Goal: Transaction & Acquisition: Obtain resource

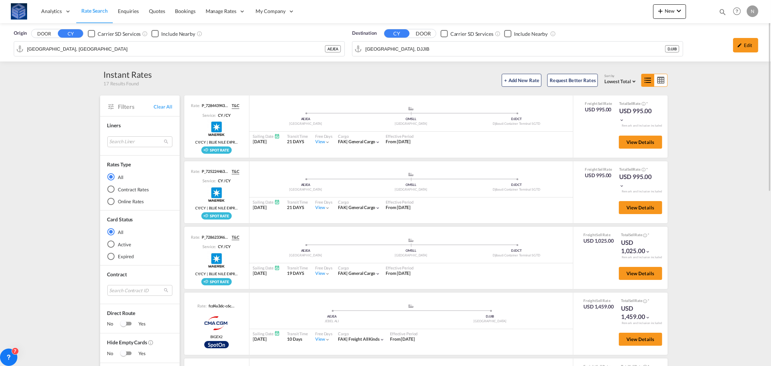
click at [394, 44] on input "[GEOGRAPHIC_DATA], DJJIB" at bounding box center [515, 48] width 300 height 11
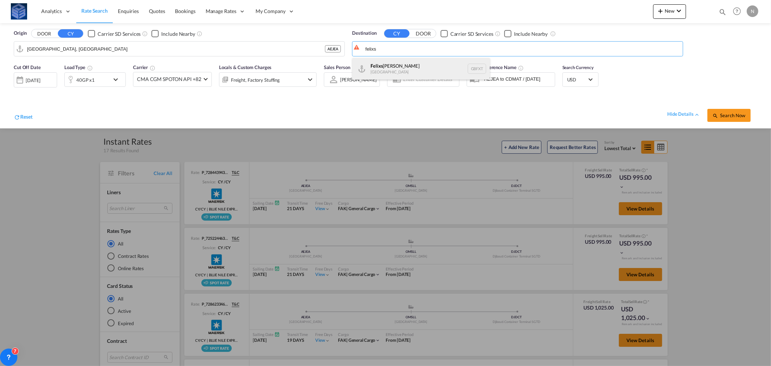
click at [400, 68] on div "Felixs [PERSON_NAME] [GEOGRAPHIC_DATA] GBFXT" at bounding box center [420, 69] width 137 height 22
type input "Felixstowe, GBFXT"
click at [93, 76] on div "40GP x1" at bounding box center [85, 80] width 18 height 10
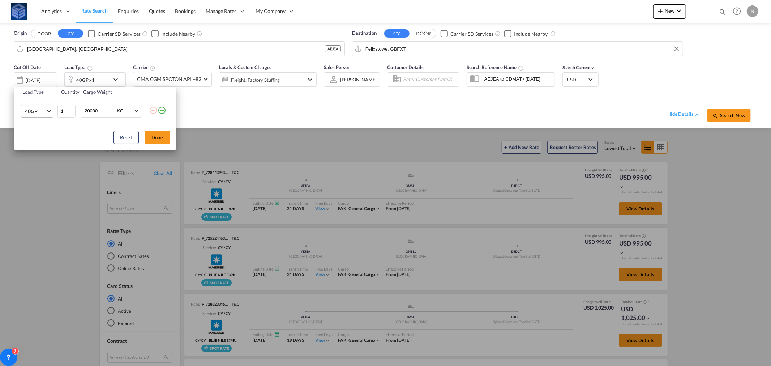
click at [36, 111] on span "40GP" at bounding box center [35, 111] width 21 height 7
click at [33, 93] on div "20GP" at bounding box center [31, 93] width 13 height 7
click at [159, 137] on button "Done" at bounding box center [157, 137] width 25 height 13
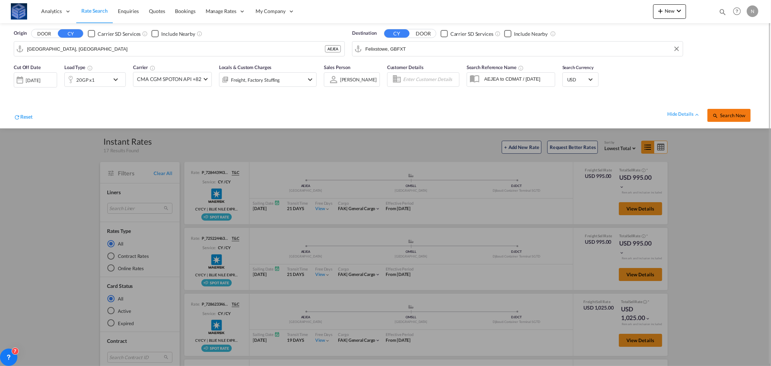
click at [739, 116] on span "Search Now" at bounding box center [728, 115] width 33 height 6
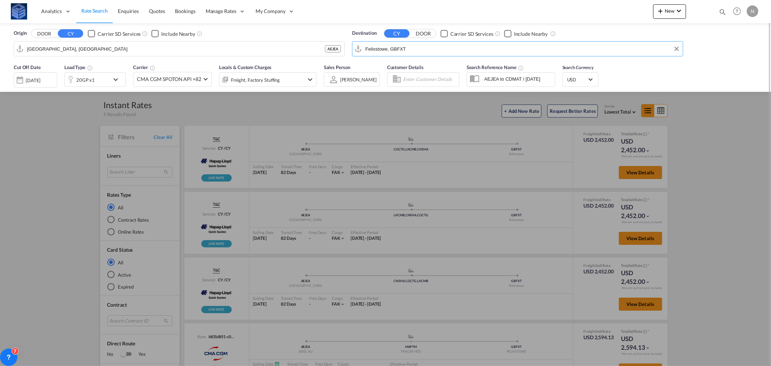
click at [423, 49] on input "Felixstowe, GBFXT" at bounding box center [522, 48] width 314 height 11
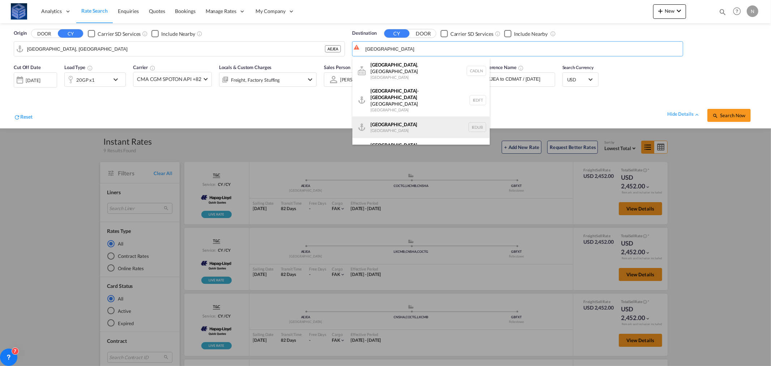
click at [413, 116] on div "[GEOGRAPHIC_DATA] [GEOGRAPHIC_DATA] IEDUB" at bounding box center [420, 127] width 137 height 22
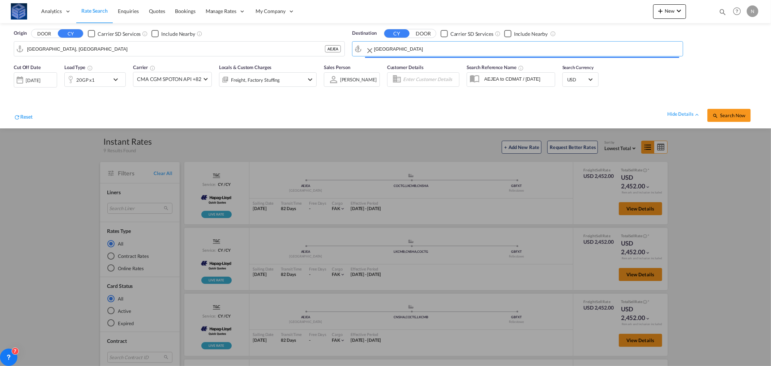
type input "[GEOGRAPHIC_DATA], IEDUB"
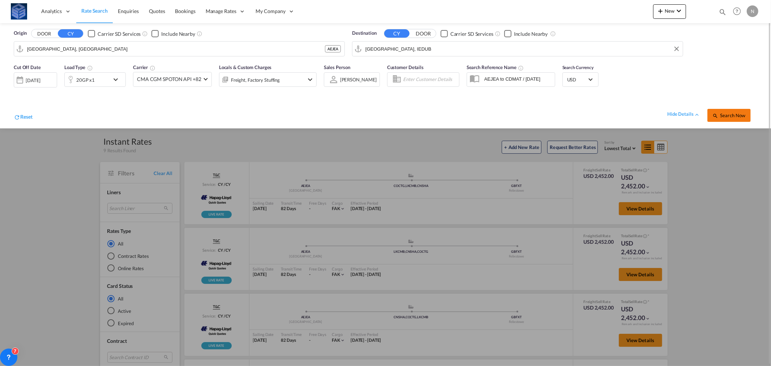
click at [729, 111] on button "Search Now" at bounding box center [728, 115] width 43 height 13
